Goal: Task Accomplishment & Management: Manage account settings

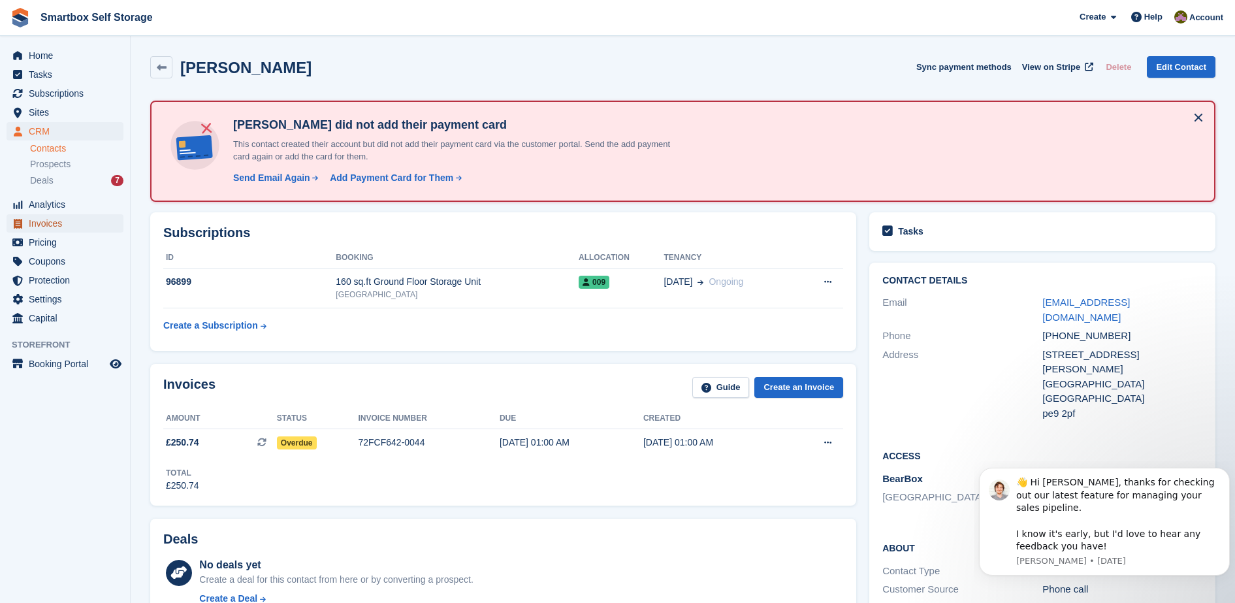
click at [69, 231] on span "Invoices" at bounding box center [68, 223] width 78 height 18
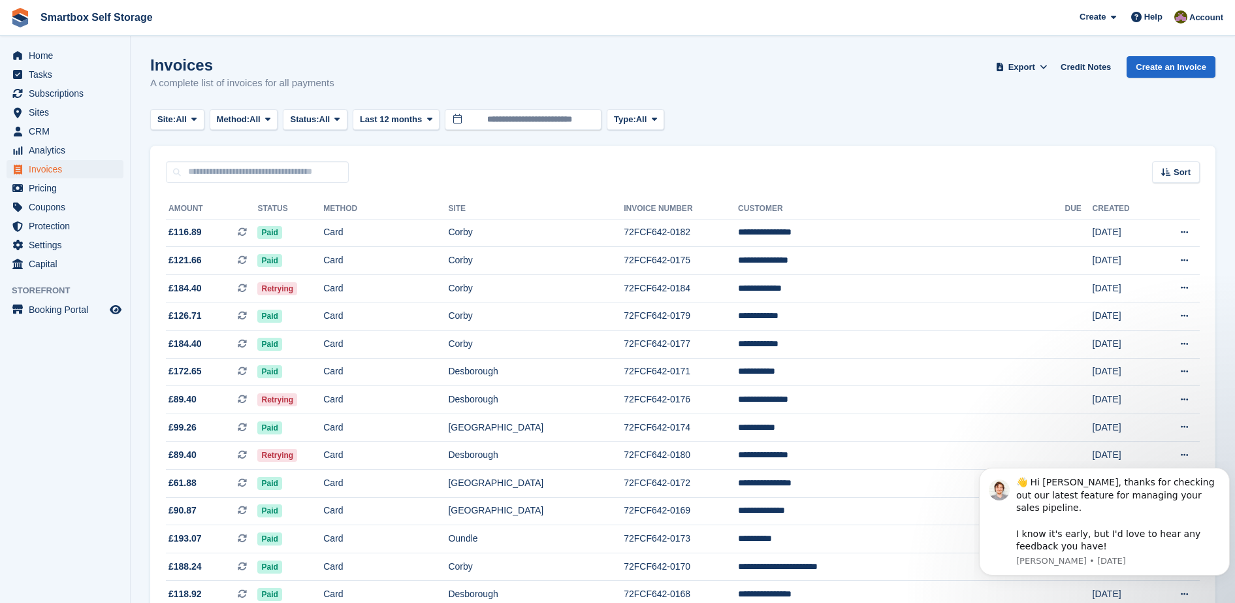
click at [323, 125] on button "Status: All" at bounding box center [315, 120] width 64 height 22
click at [324, 215] on link "Open" at bounding box center [346, 221] width 114 height 24
